Goal: Navigation & Orientation: Find specific page/section

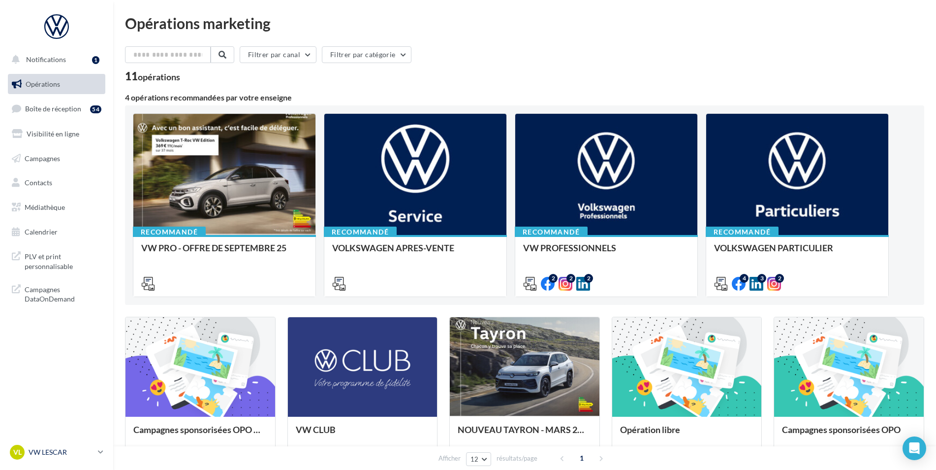
click at [74, 452] on p "VW LESCAR" at bounding box center [61, 452] width 65 height 10
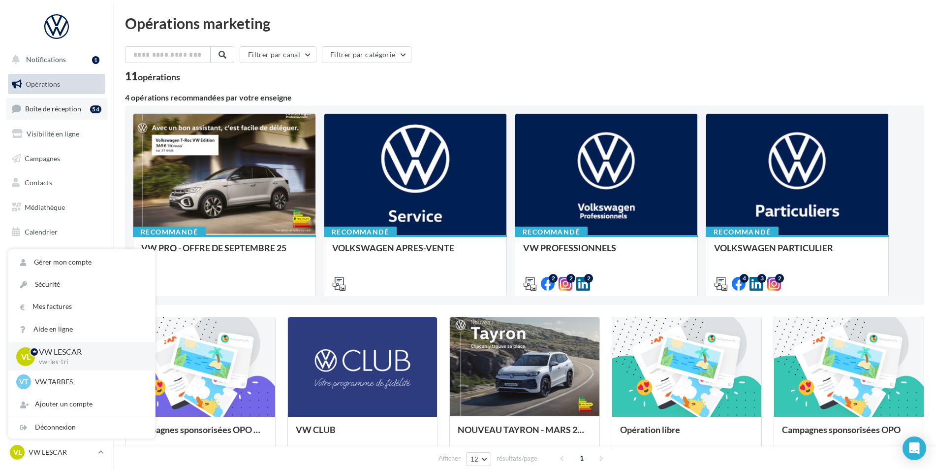
click at [75, 111] on span "Boîte de réception" at bounding box center [53, 108] width 56 height 8
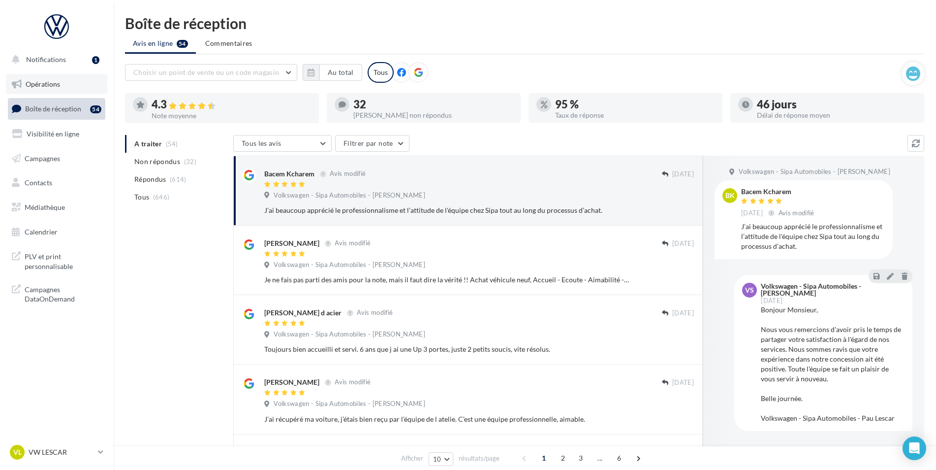
click at [76, 79] on link "Opérations" at bounding box center [56, 84] width 101 height 21
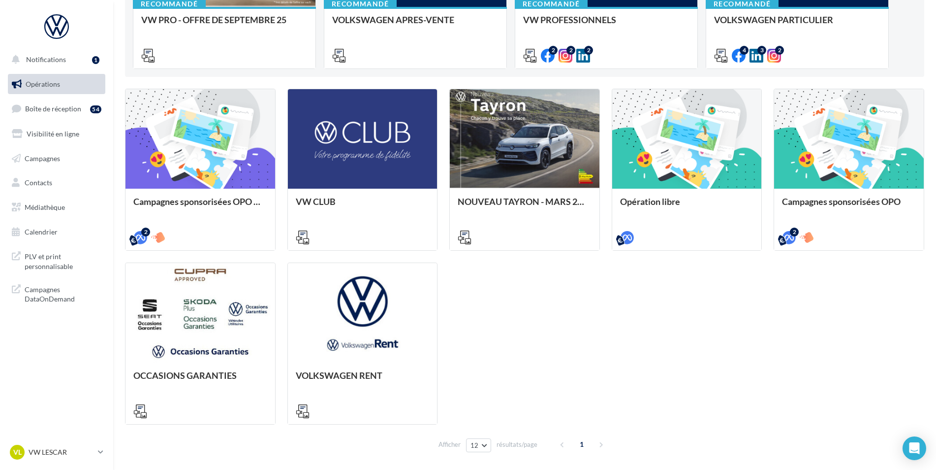
scroll to position [264, 0]
